Goal: Task Accomplishment & Management: Manage account settings

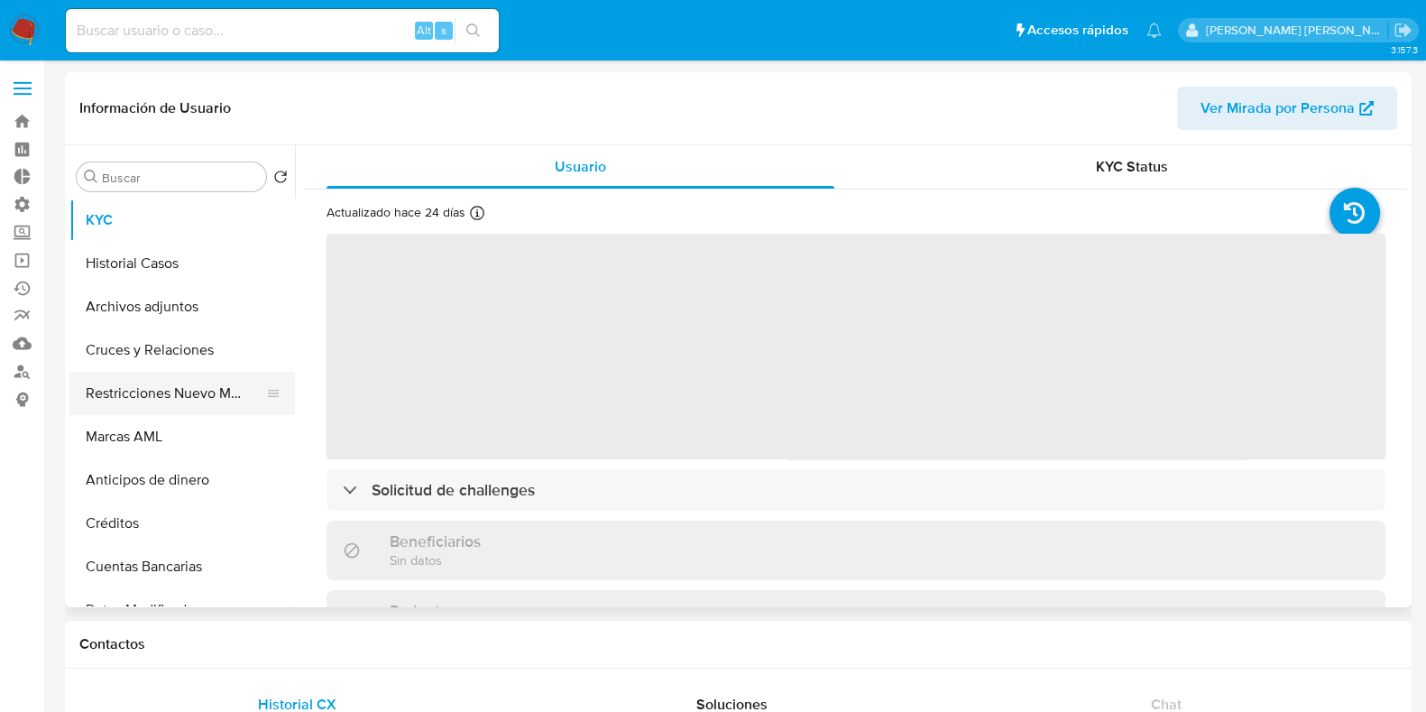
select select "10"
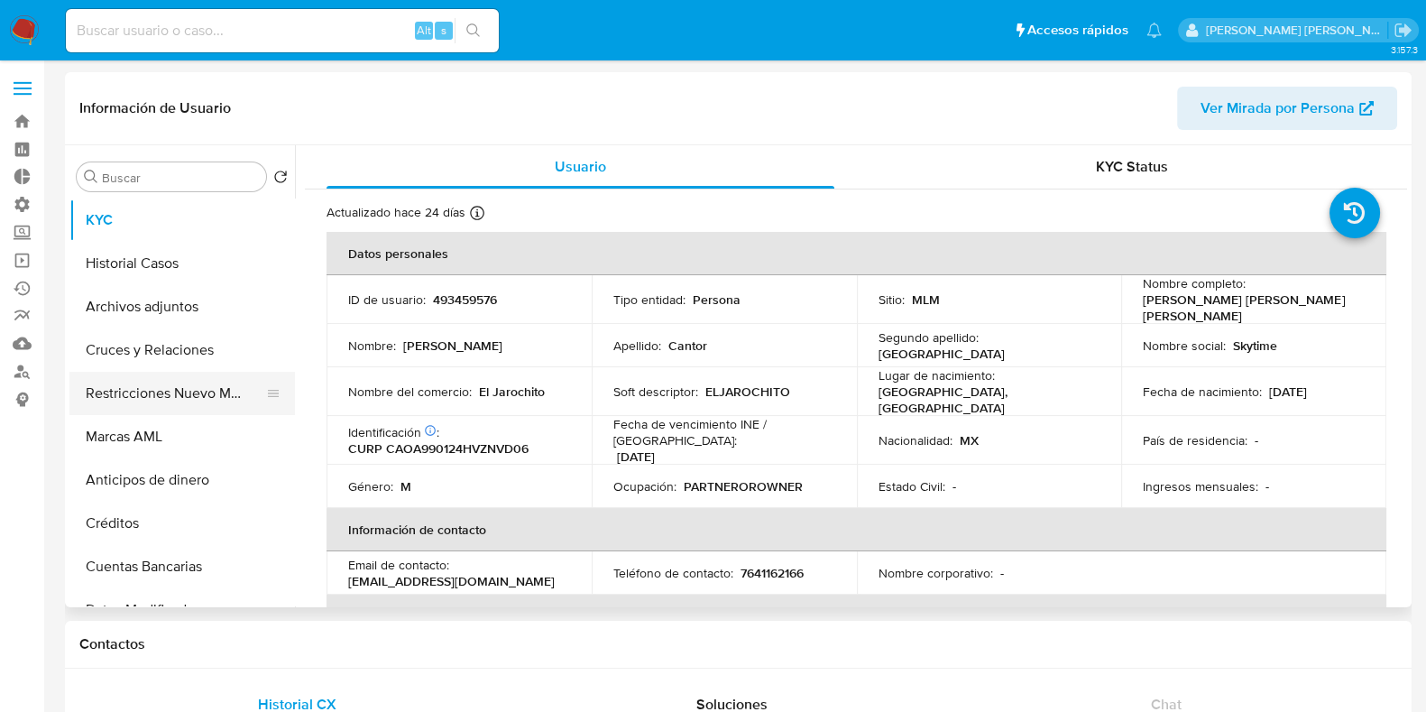
click at [164, 408] on button "Restricciones Nuevo Mundo" at bounding box center [174, 393] width 211 height 43
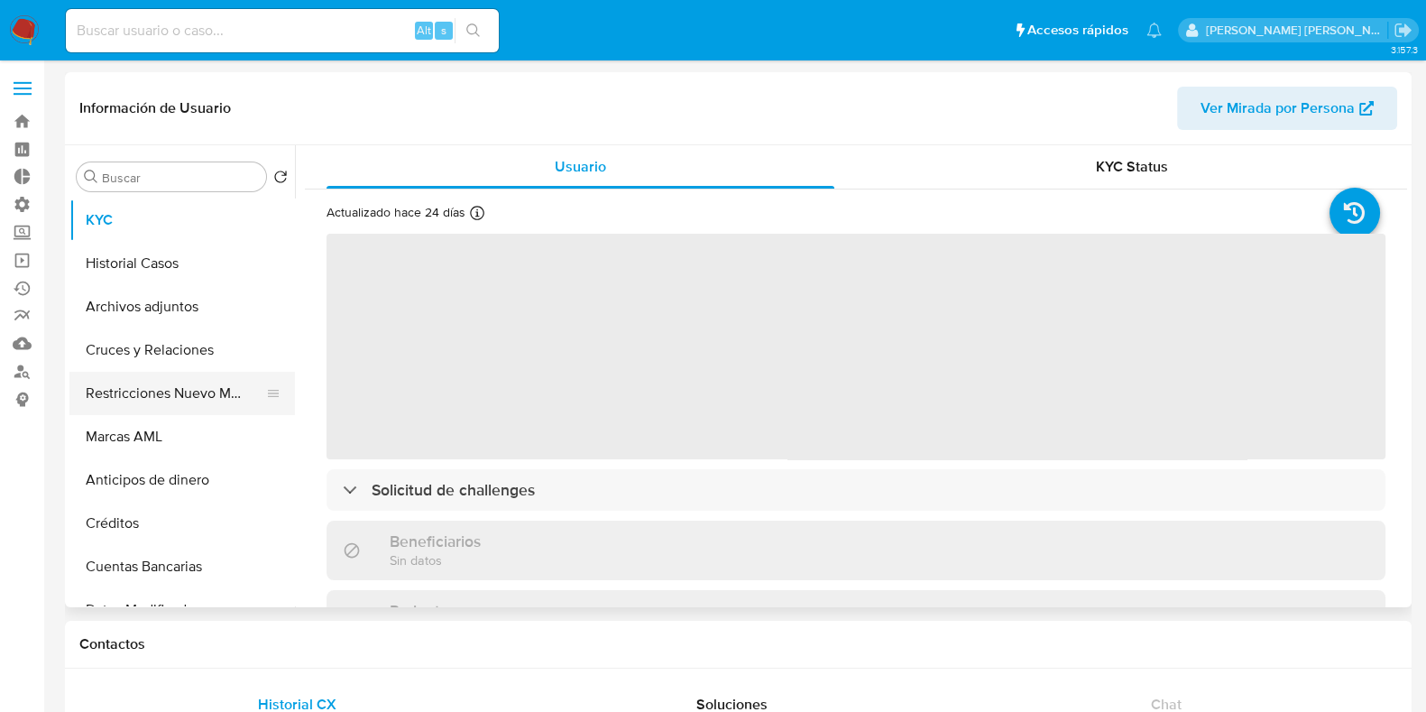
select select "10"
click at [173, 390] on button "Restricciones Nuevo Mundo" at bounding box center [174, 393] width 211 height 43
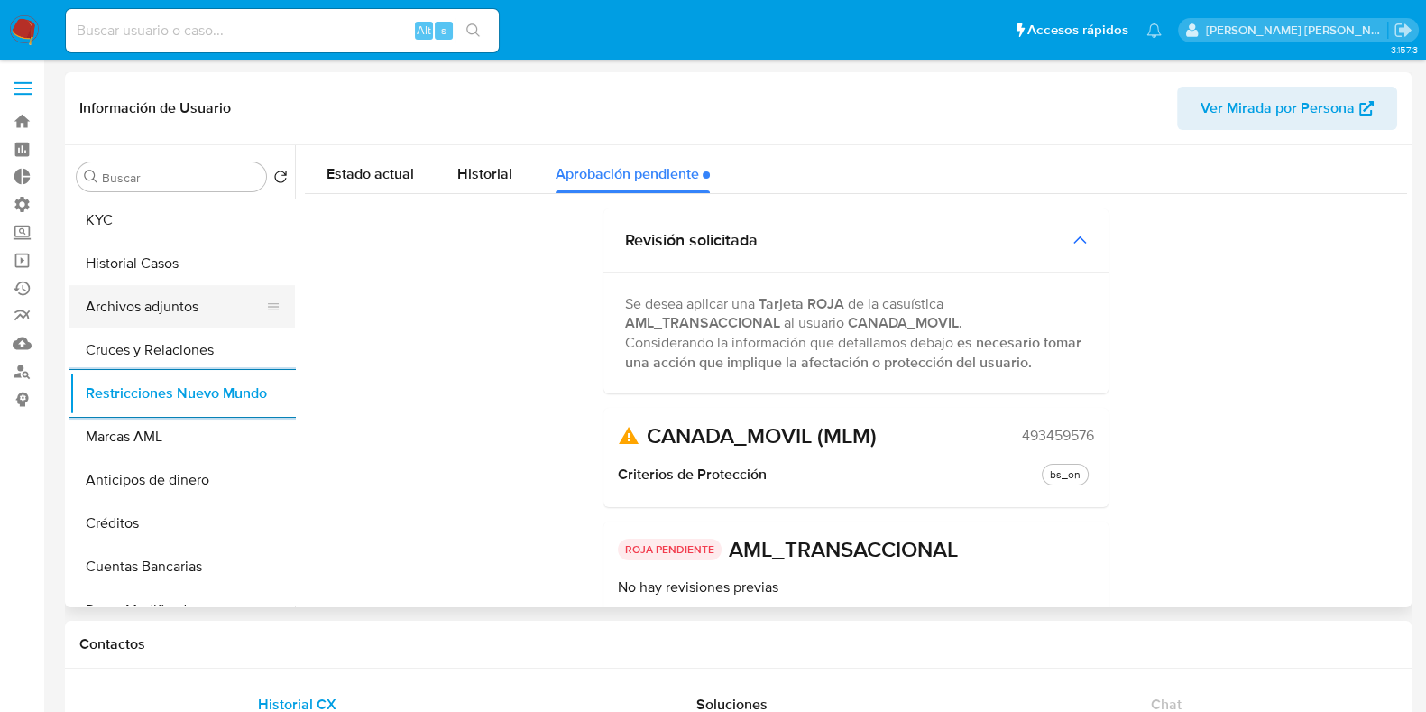
click at [154, 301] on button "Archivos adjuntos" at bounding box center [174, 306] width 211 height 43
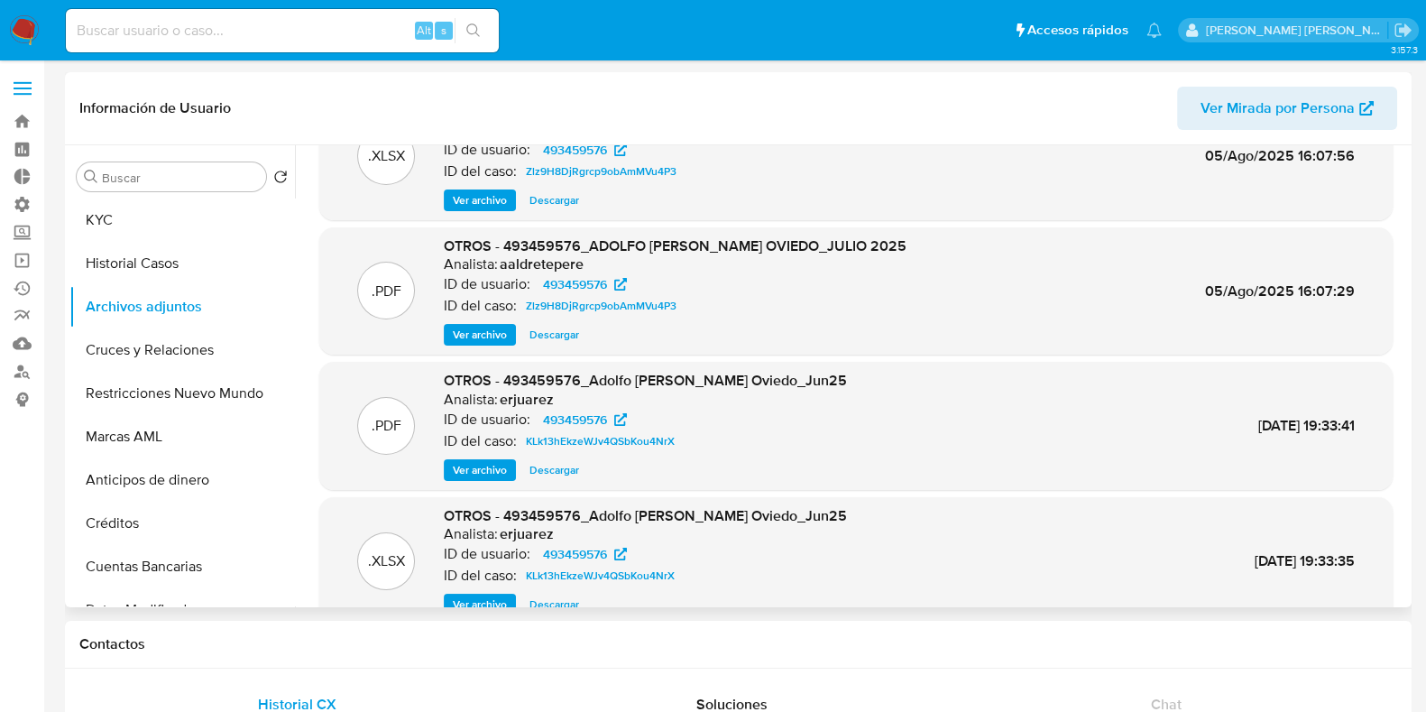
scroll to position [101, 0]
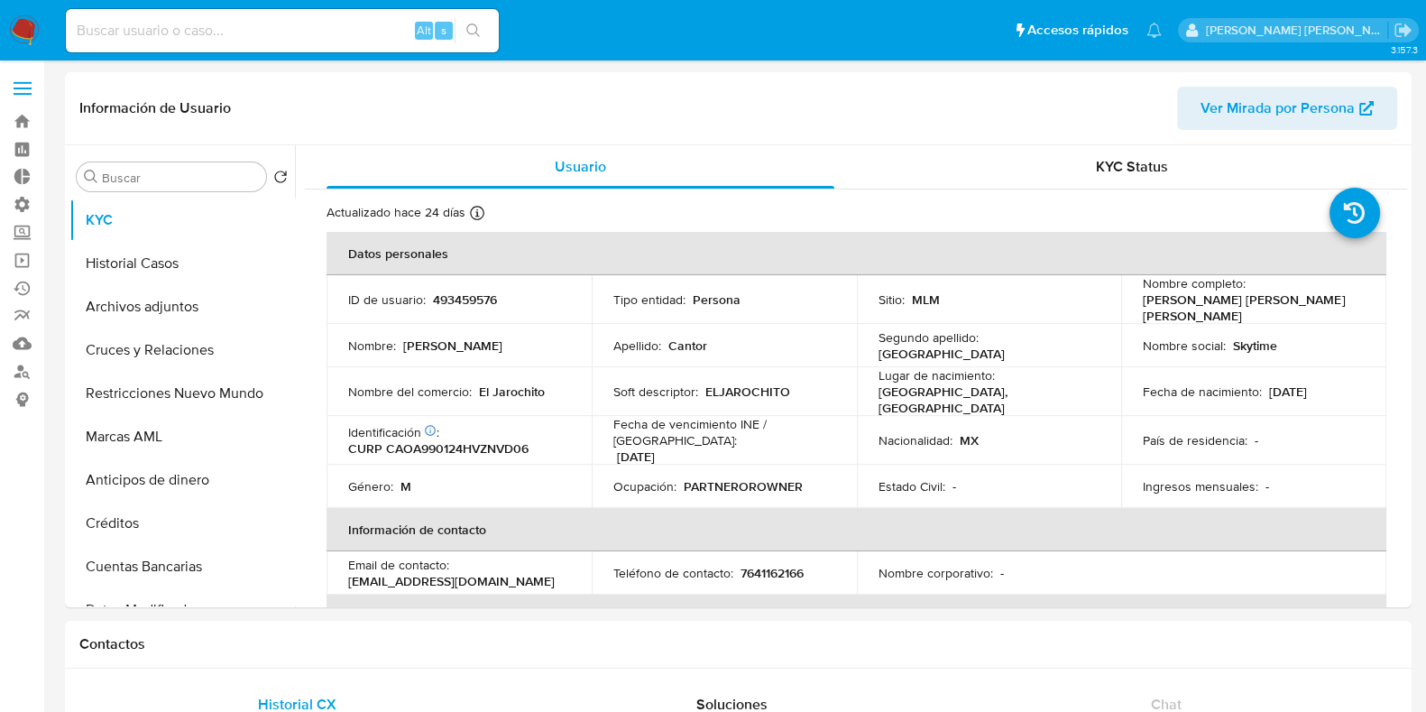
select select "10"
